Goal: Task Accomplishment & Management: Manage account settings

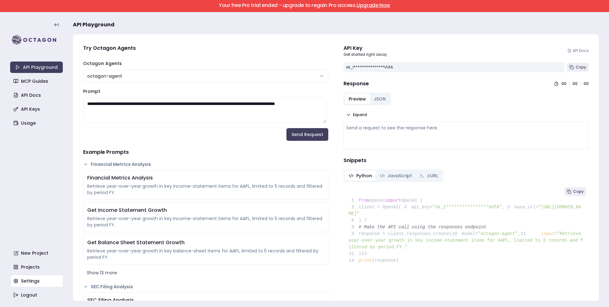
click at [40, 280] on link "Settings" at bounding box center [37, 280] width 53 height 11
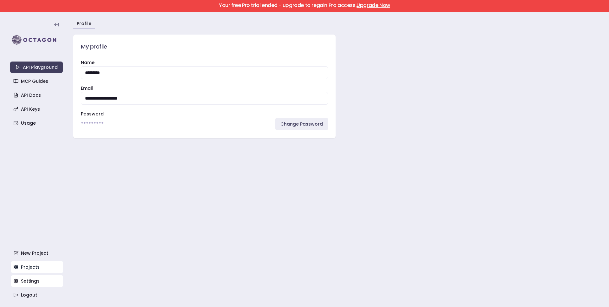
click at [39, 267] on link "Projects" at bounding box center [37, 266] width 53 height 11
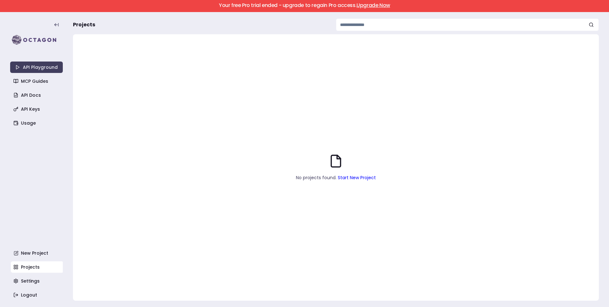
click at [34, 102] on div "API Playground MCP Guides API Docs API Keys Usage New Project Projects Settings…" at bounding box center [36, 159] width 53 height 282
click at [37, 106] on link "API Keys" at bounding box center [37, 108] width 53 height 11
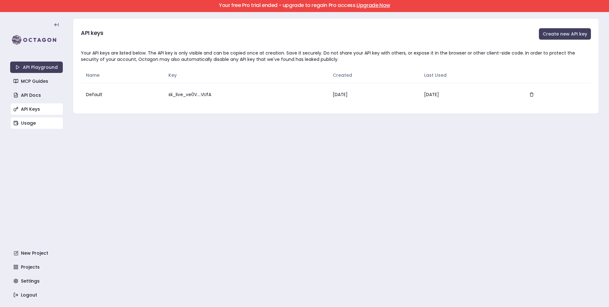
click at [26, 121] on link "Usage" at bounding box center [37, 122] width 53 height 11
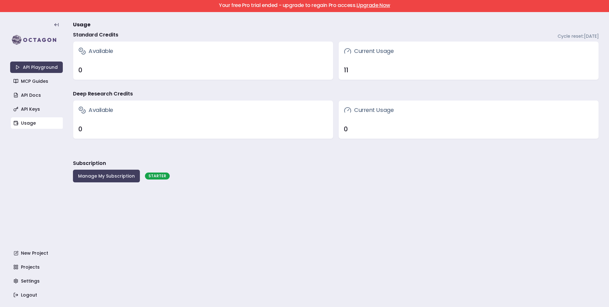
click at [103, 129] on div "0" at bounding box center [202, 129] width 249 height 9
click at [117, 177] on button "Manage My Subscription" at bounding box center [106, 176] width 67 height 13
